Goal: Information Seeking & Learning: Learn about a topic

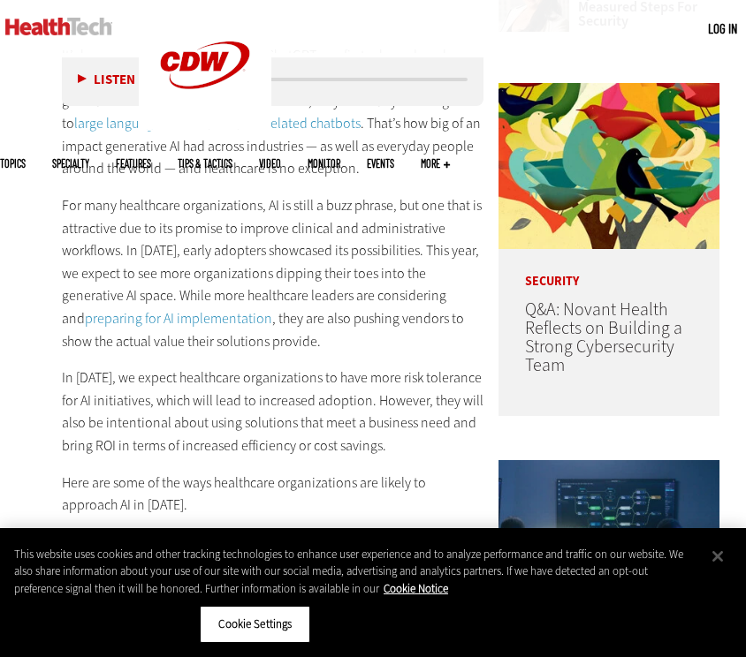
click at [375, 173] on p "It’s been more than two years since ChatGPT was first released, and during that…" at bounding box center [272, 112] width 421 height 136
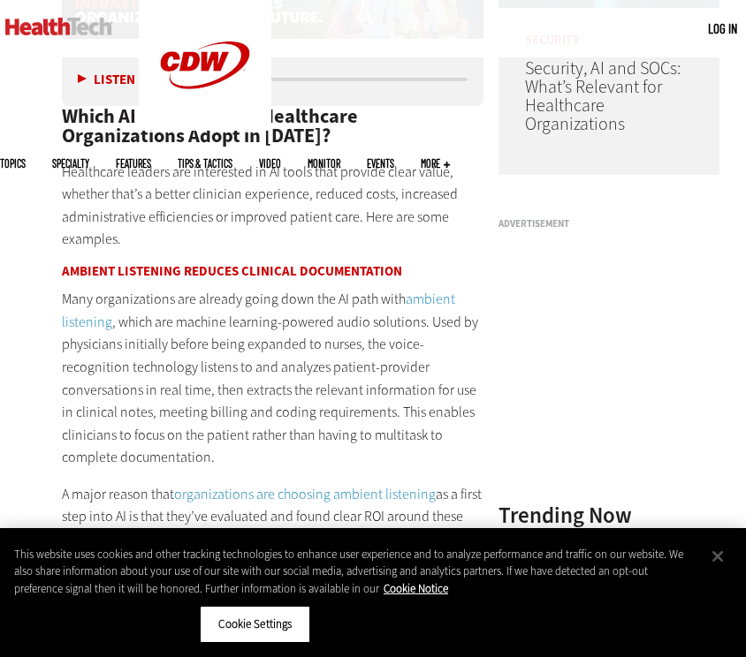
scroll to position [1397, 0]
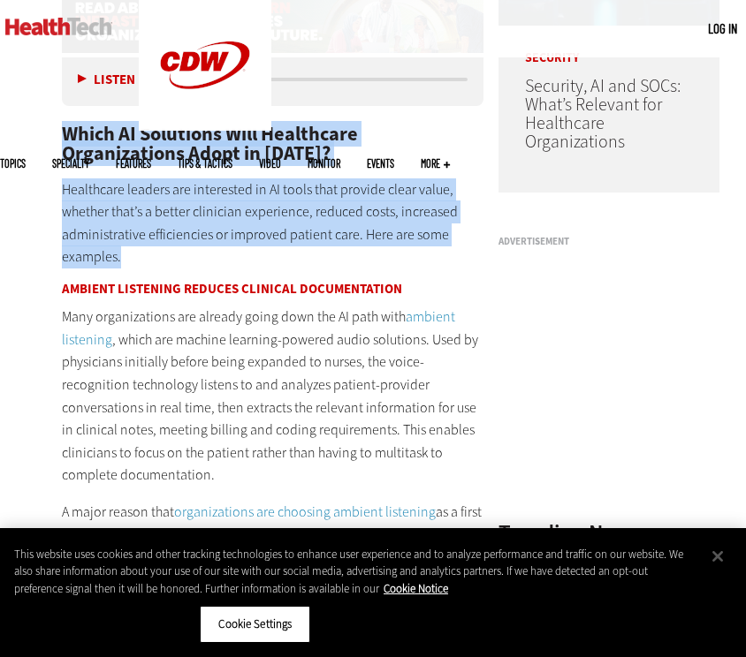
drag, startPoint x: 161, startPoint y: 257, endPoint x: 64, endPoint y: 133, distance: 157.3
click at [91, 134] on h2 "Which AI Solutions Will Healthcare Organizations Adopt in 2025?" at bounding box center [272, 145] width 421 height 40
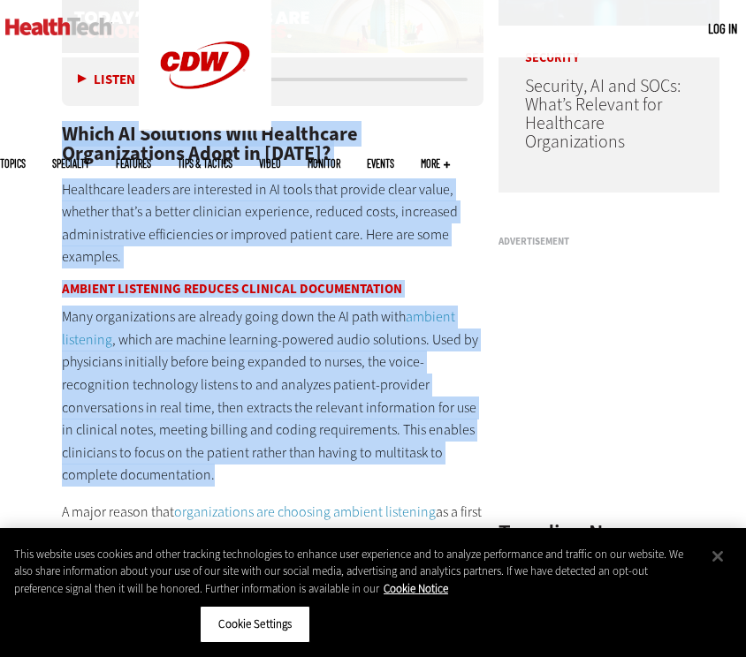
drag, startPoint x: 66, startPoint y: 126, endPoint x: 206, endPoint y: 474, distance: 374.2
click at [200, 325] on p "Many organizations are already going down the AI path with ambient listening , …" at bounding box center [272, 396] width 421 height 181
drag, startPoint x: 170, startPoint y: 482, endPoint x: 64, endPoint y: 129, distance: 368.7
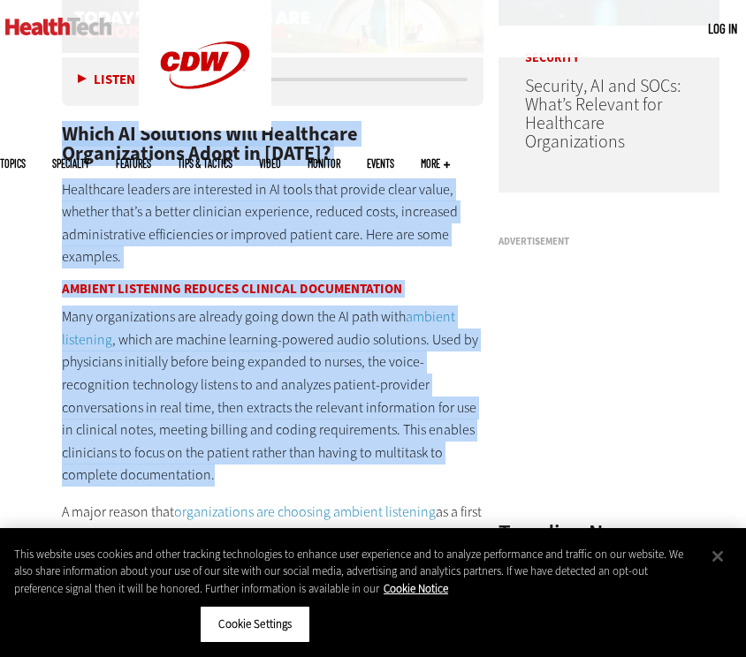
copy div "Which AI Solutions Will Healthcare Organizations Adopt in 2025? Healthcare lead…"
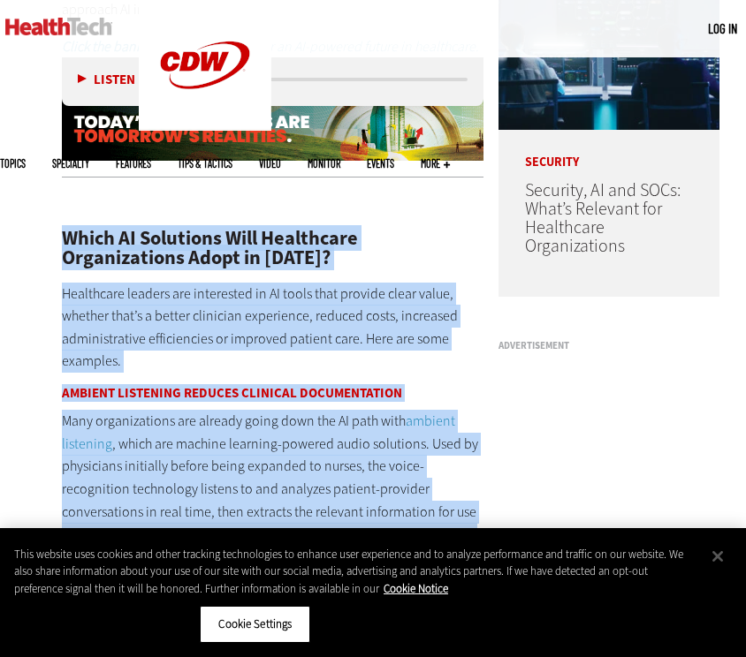
scroll to position [1279, 0]
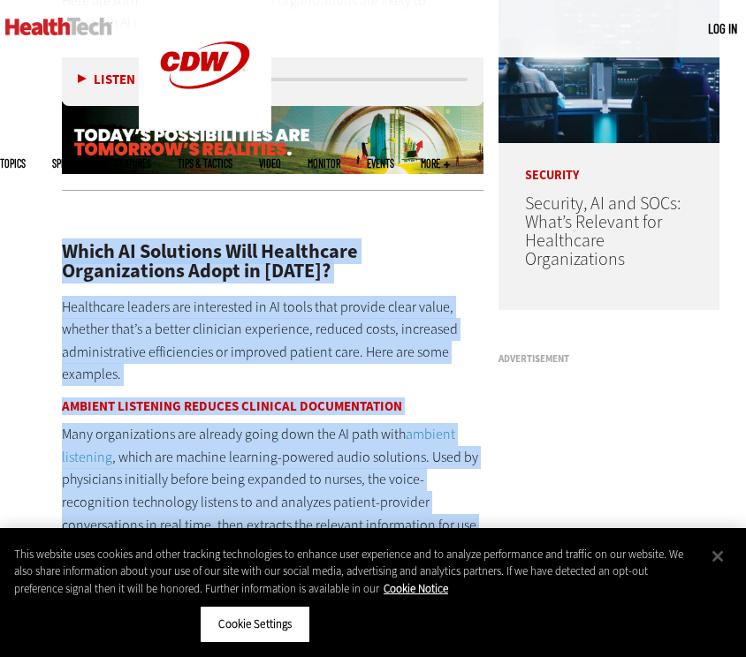
click at [140, 315] on p "Healthcare leaders are interested in AI tools that provide clear value, whether…" at bounding box center [272, 341] width 421 height 90
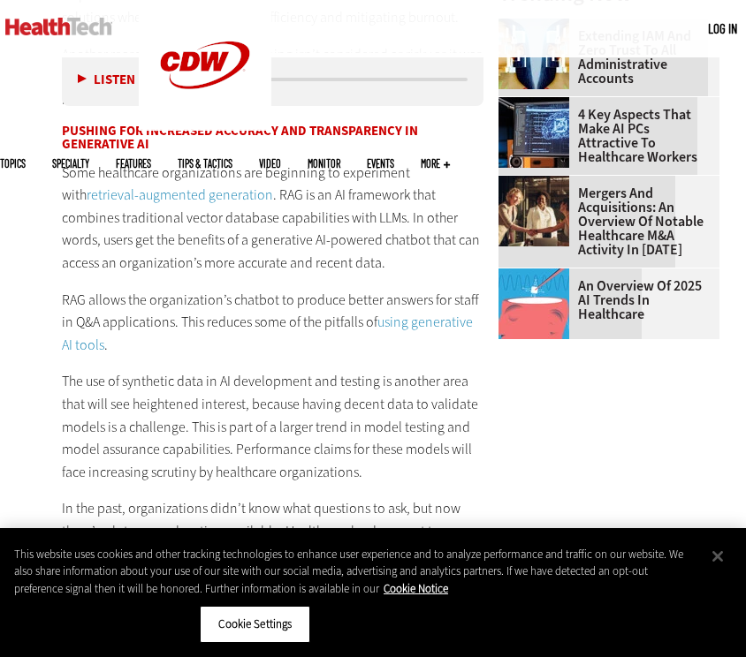
scroll to position [1939, 0]
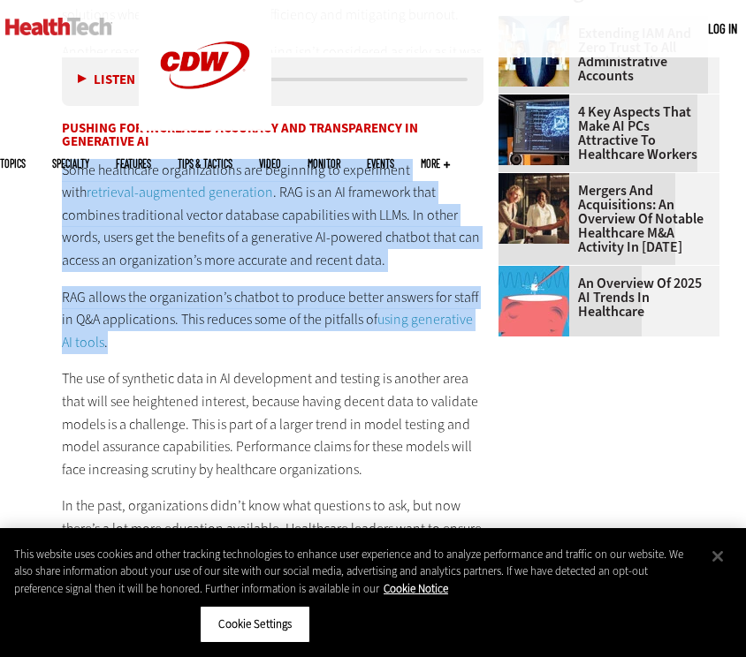
drag, startPoint x: 64, startPoint y: 168, endPoint x: 148, endPoint y: 347, distance: 198.0
copy div "Some healthcare organizations are beginning to experiment with retrieval-augmen…"
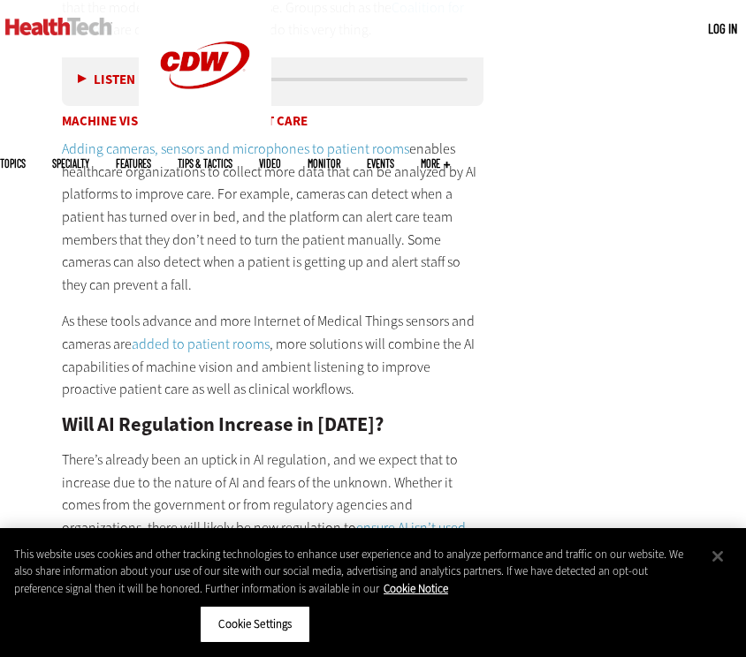
scroll to position [2479, 0]
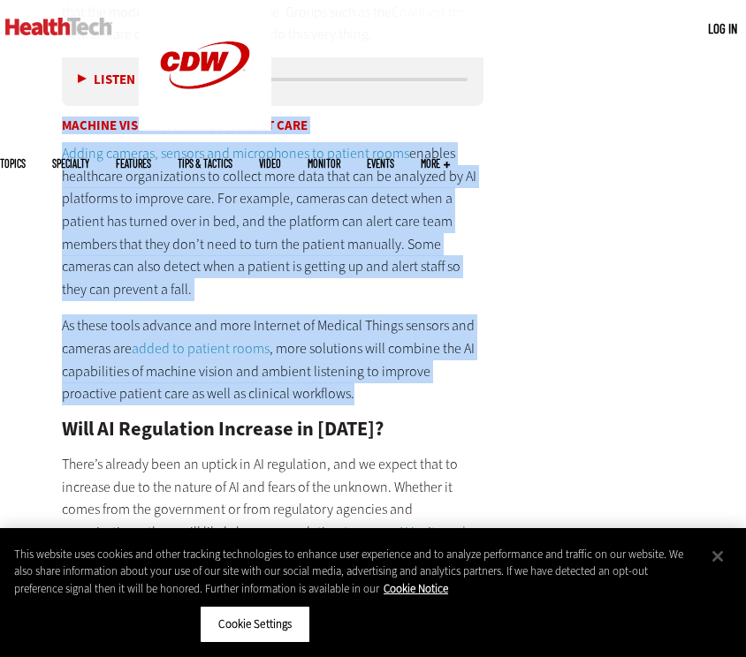
drag, startPoint x: 327, startPoint y: 401, endPoint x: 43, endPoint y: 113, distance: 404.2
click at [43, 113] on article "Jan 06 2025 Twitter Facebook LinkedIn Reddit Flipboard Email Artificial Intelli…" at bounding box center [255, 258] width 457 height 4531
copy div "Machine Vision Improves Patient Care Adding cameras, sensors and microphones to…"
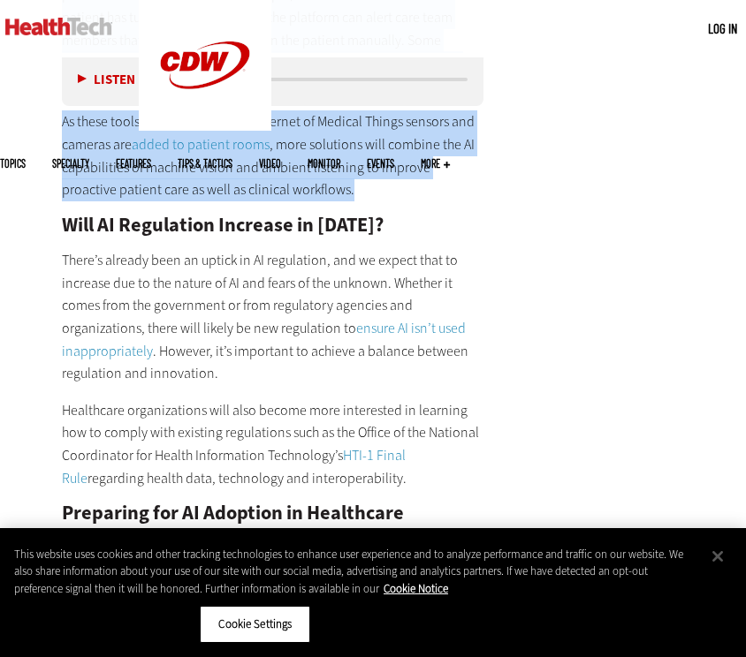
scroll to position [2687, 0]
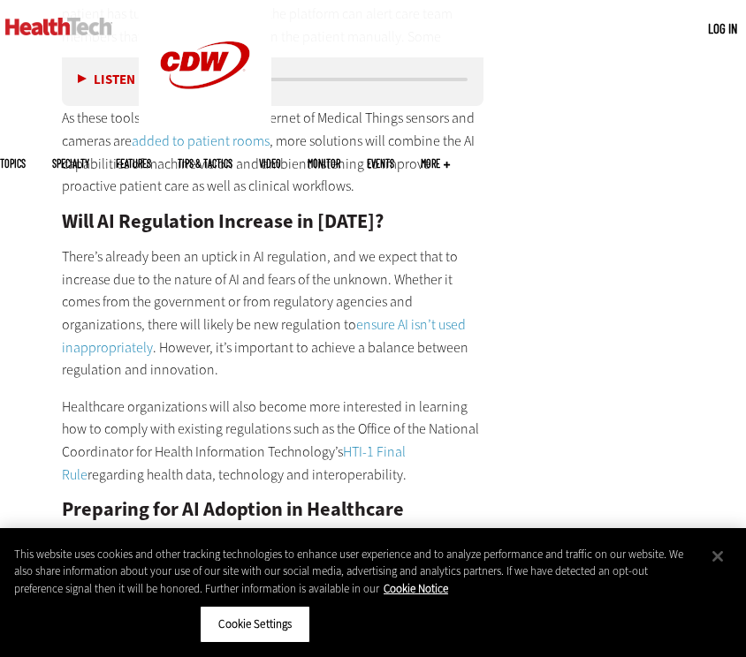
click at [121, 372] on p "There’s already been an uptick in AI regulation, and we expect that to increase…" at bounding box center [272, 314] width 421 height 136
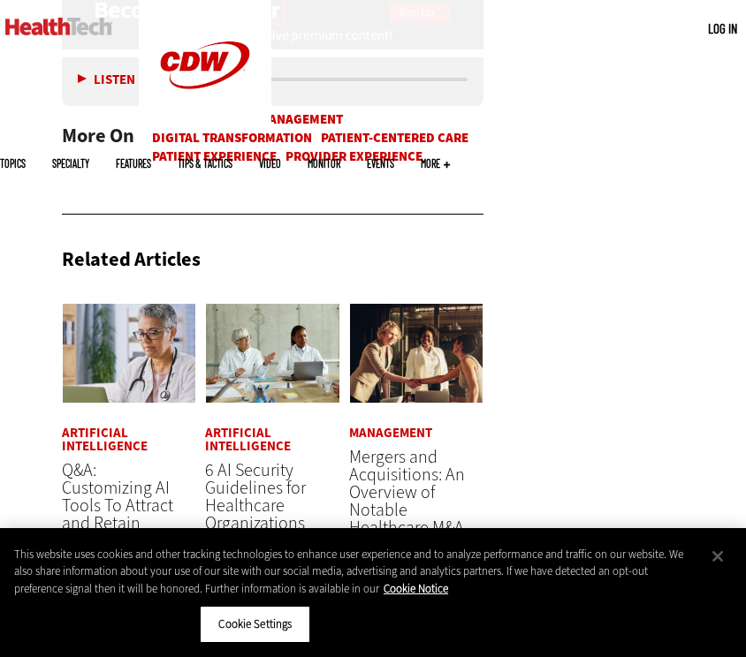
scroll to position [4458, 0]
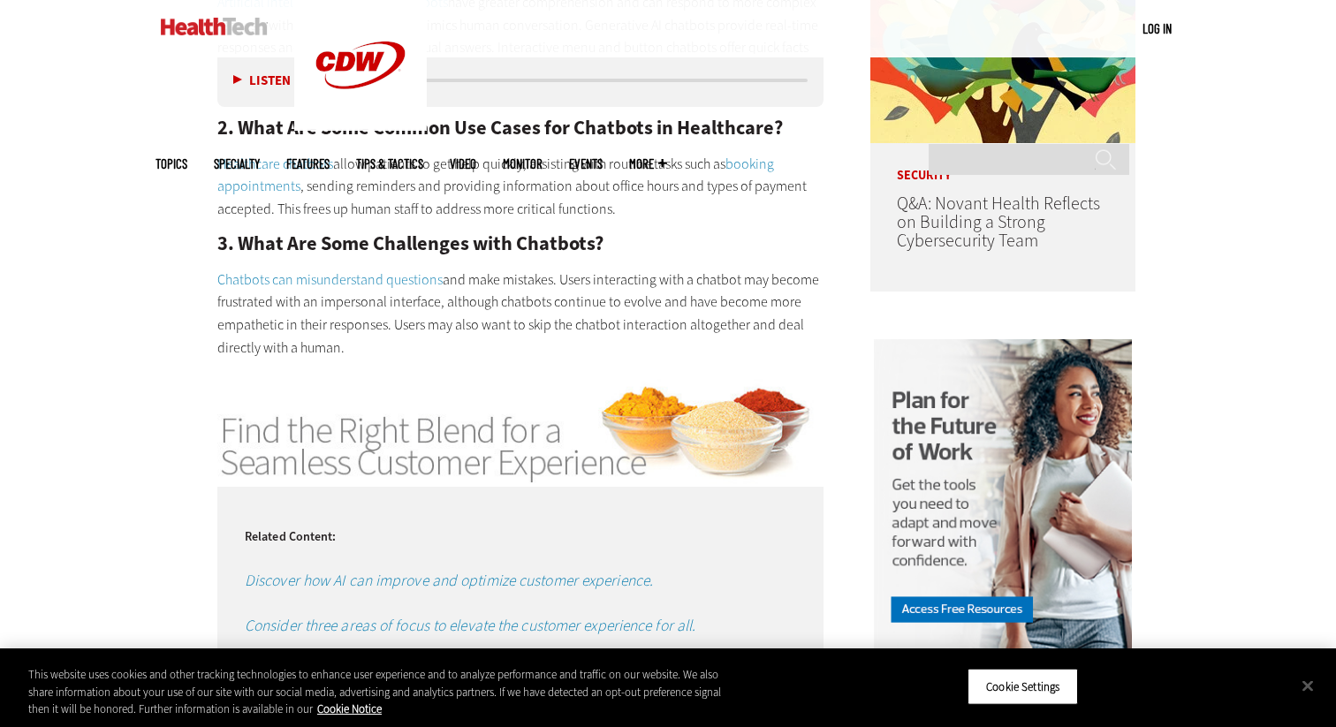
scroll to position [1478, 0]
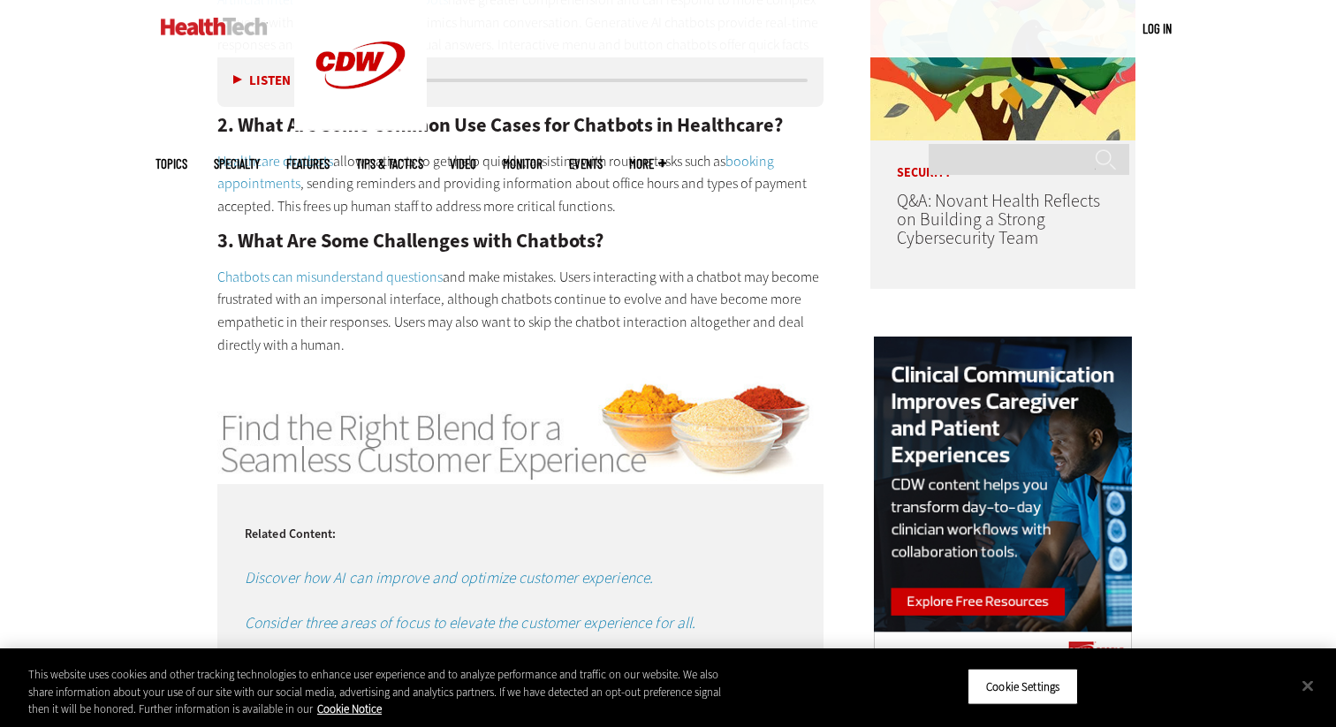
drag, startPoint x: 363, startPoint y: 342, endPoint x: 242, endPoint y: 242, distance: 156.9
click at [242, 242] on div "1. What Are the Different Types of Chatbots? Artificial intelligence–powered ch…" at bounding box center [520, 137] width 606 height 438
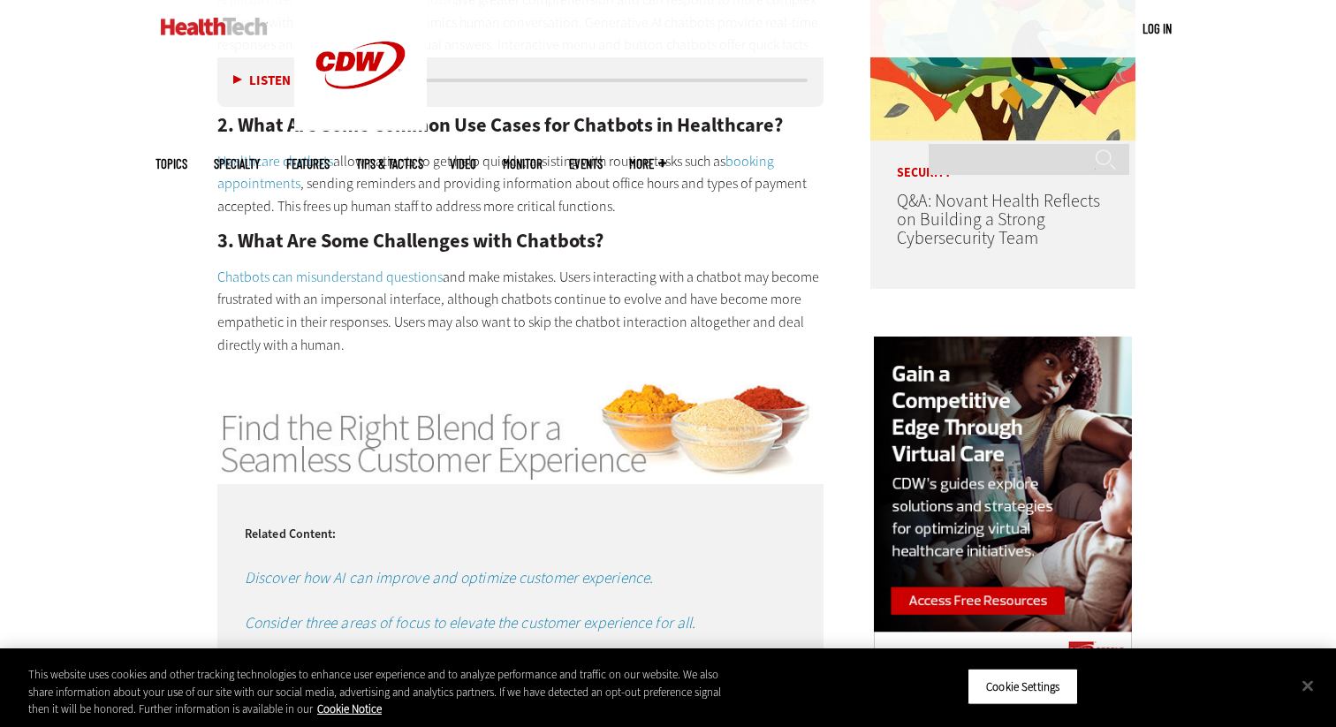
copy div "What Are Some Challenges with Chatbots? Chatbots can misunderstand questions an…"
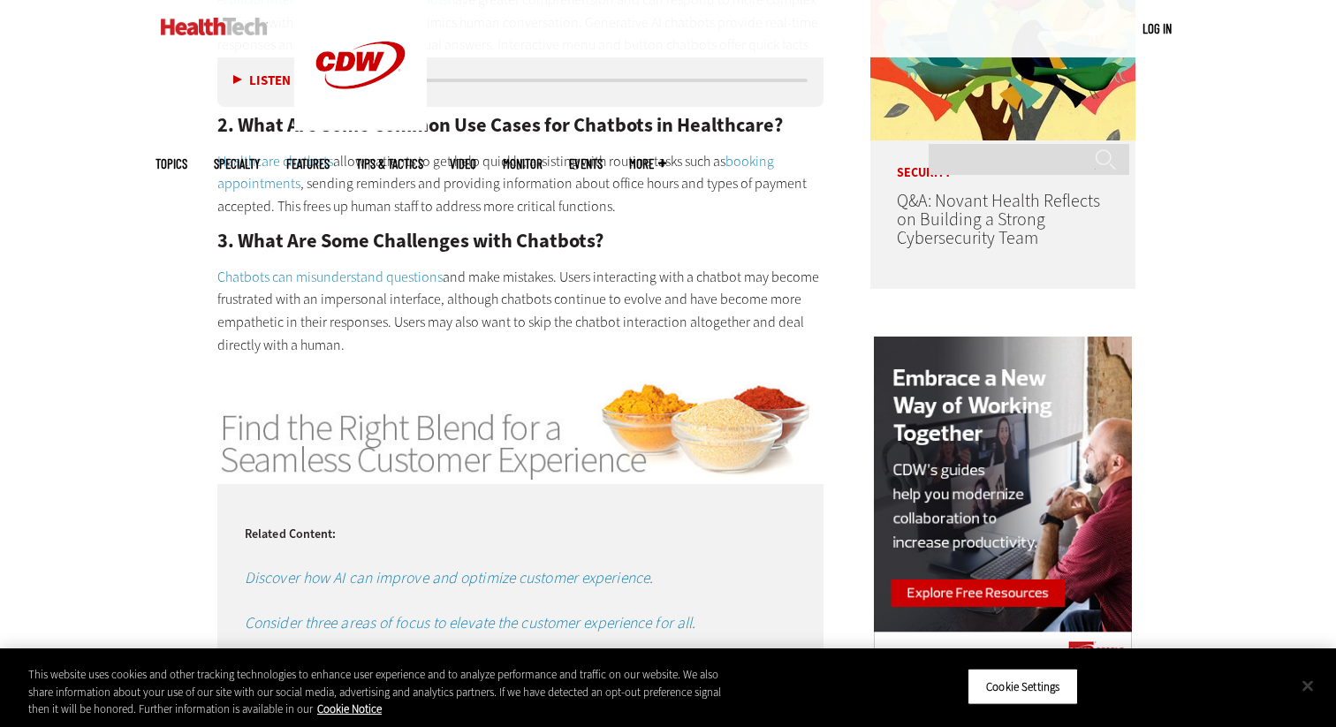
click at [1306, 686] on button "Close" at bounding box center [1307, 685] width 39 height 39
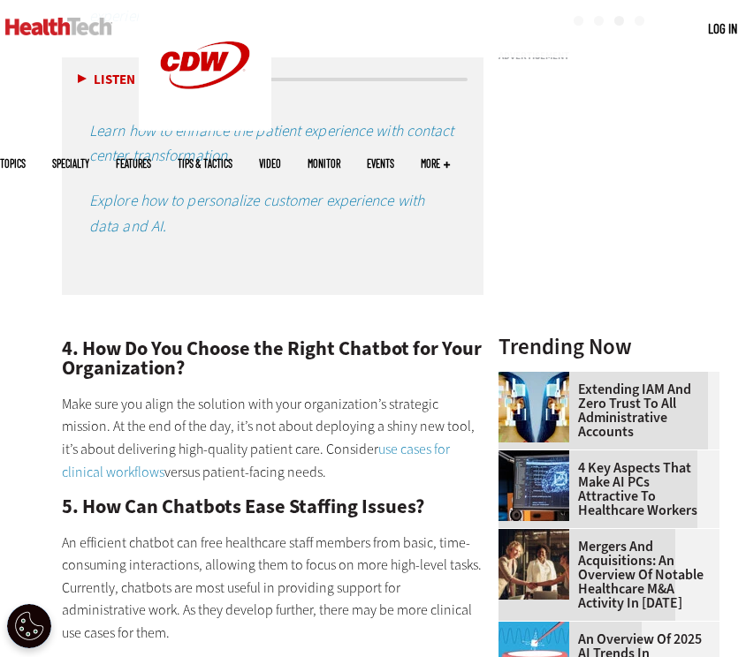
scroll to position [1750, 0]
